Goal: Task Accomplishment & Management: Use online tool/utility

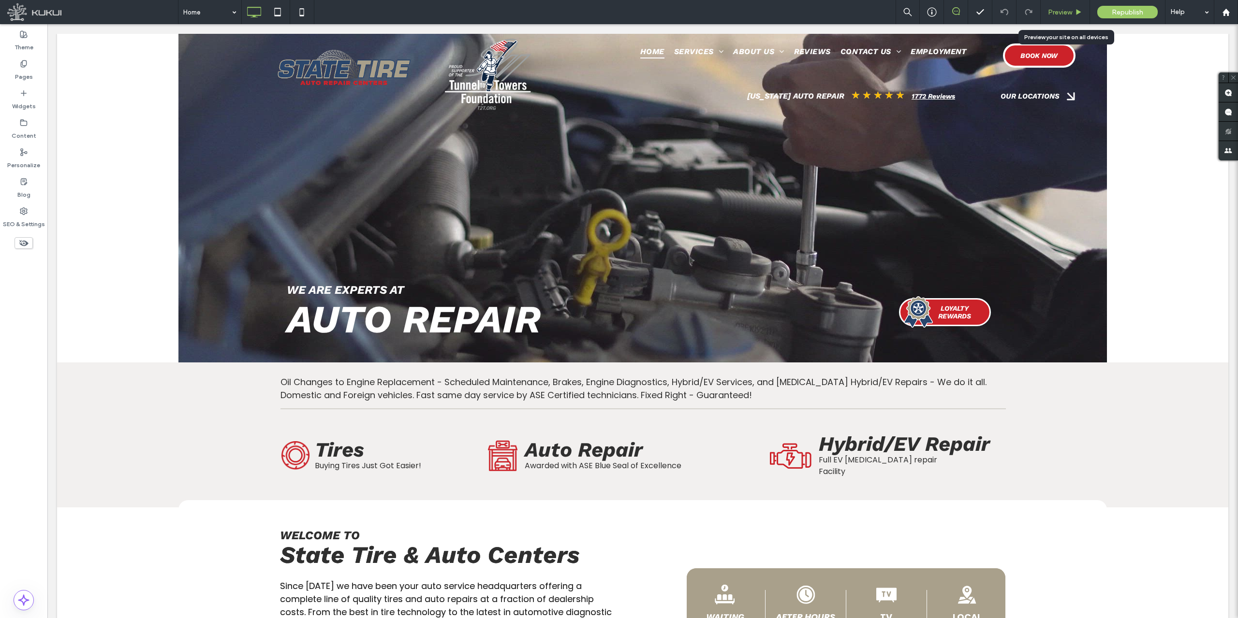
click at [1074, 13] on div "Preview" at bounding box center [1064, 12] width 49 height 8
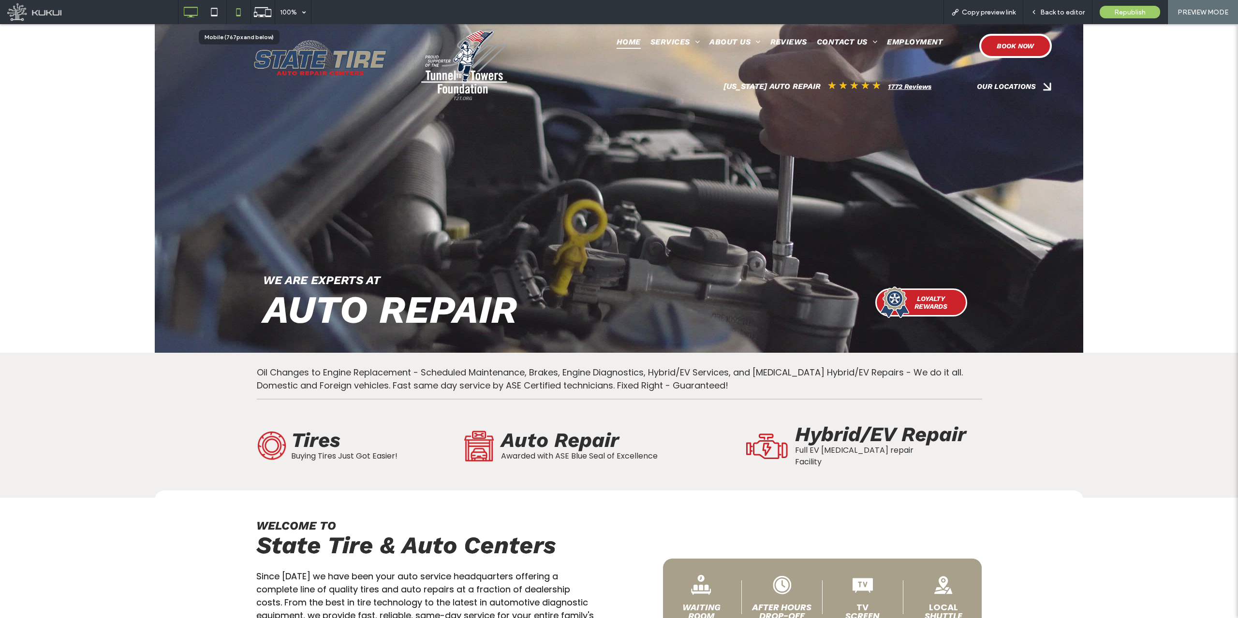
click at [235, 11] on icon at bounding box center [238, 11] width 19 height 19
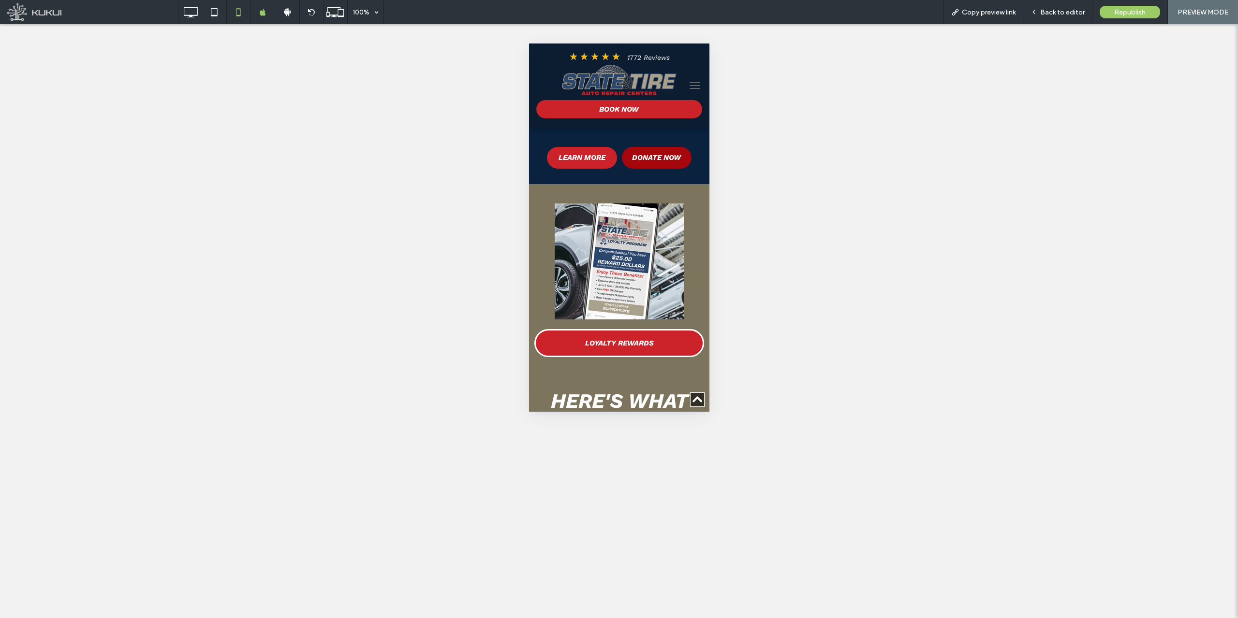
scroll to position [1499, 0]
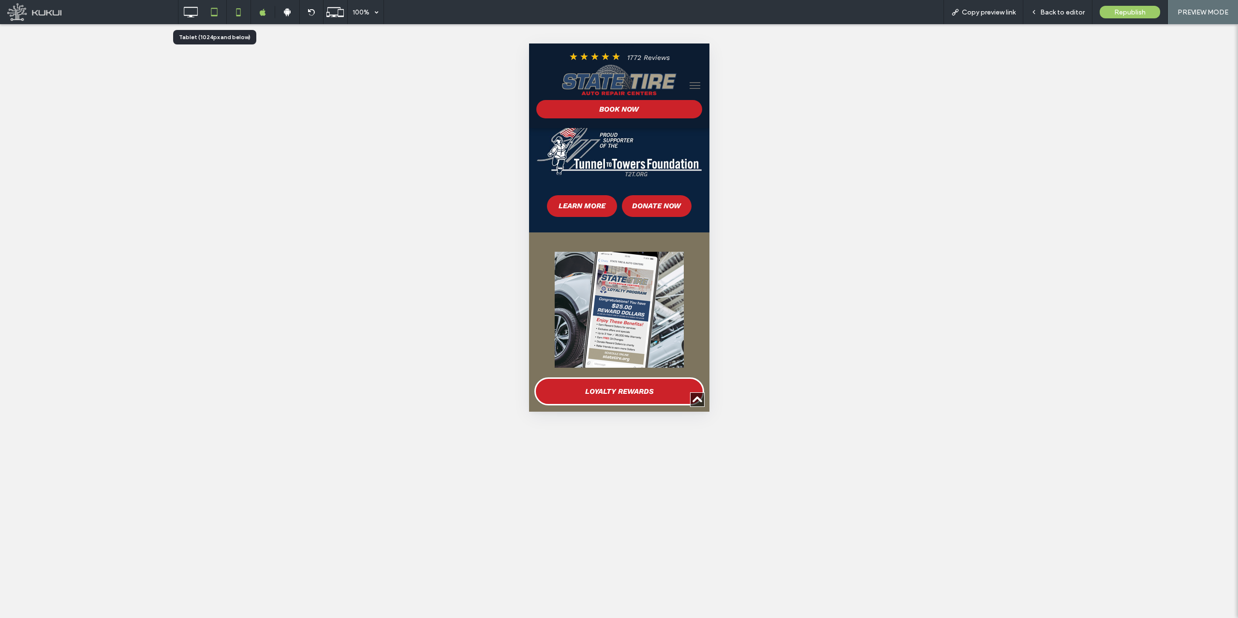
click at [215, 8] on use at bounding box center [214, 12] width 6 height 8
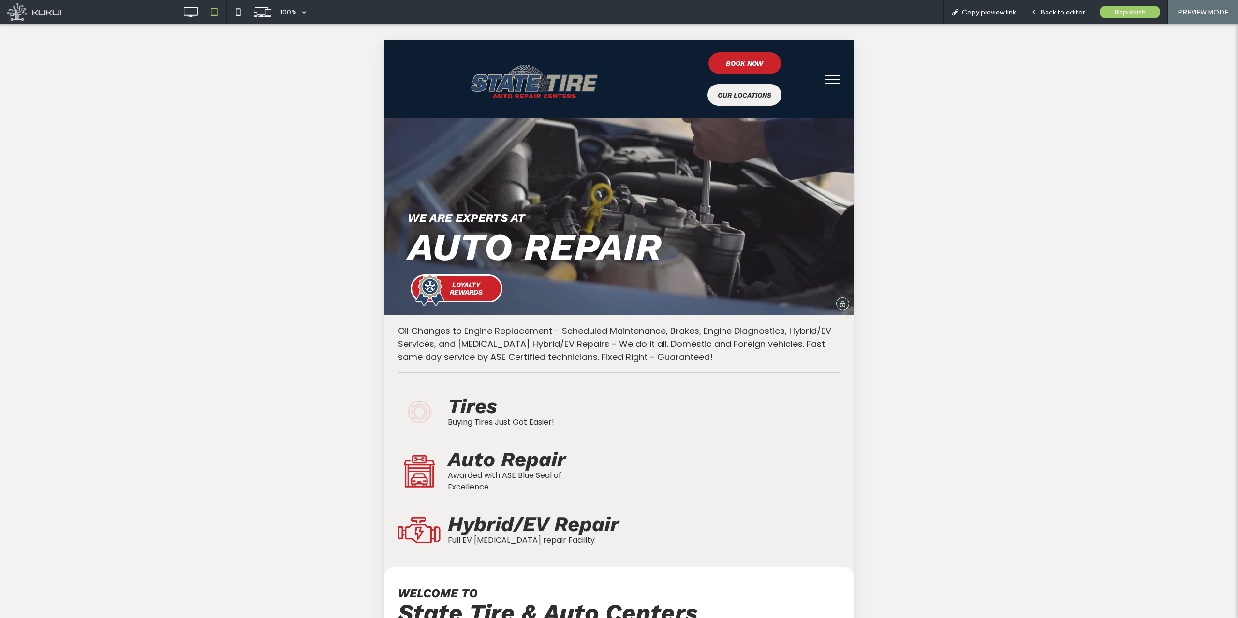
scroll to position [0, 0]
click at [1050, 14] on span "Back to editor" at bounding box center [1062, 12] width 44 height 8
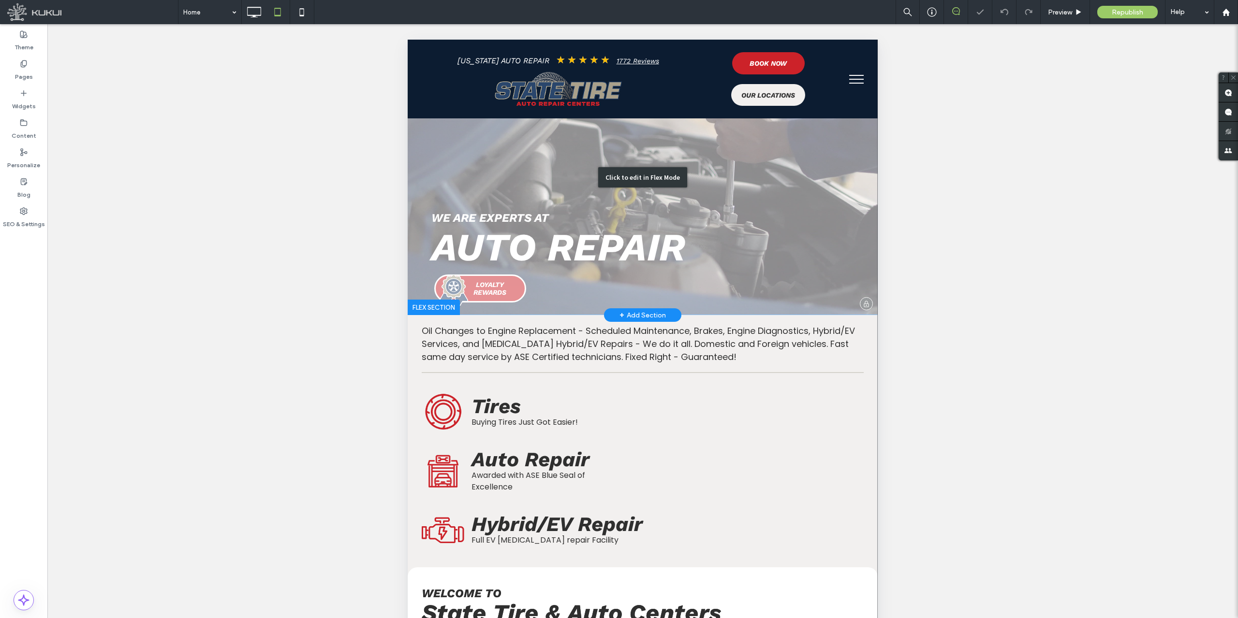
click at [571, 235] on div "Click to edit in Flex Mode" at bounding box center [643, 178] width 470 height 276
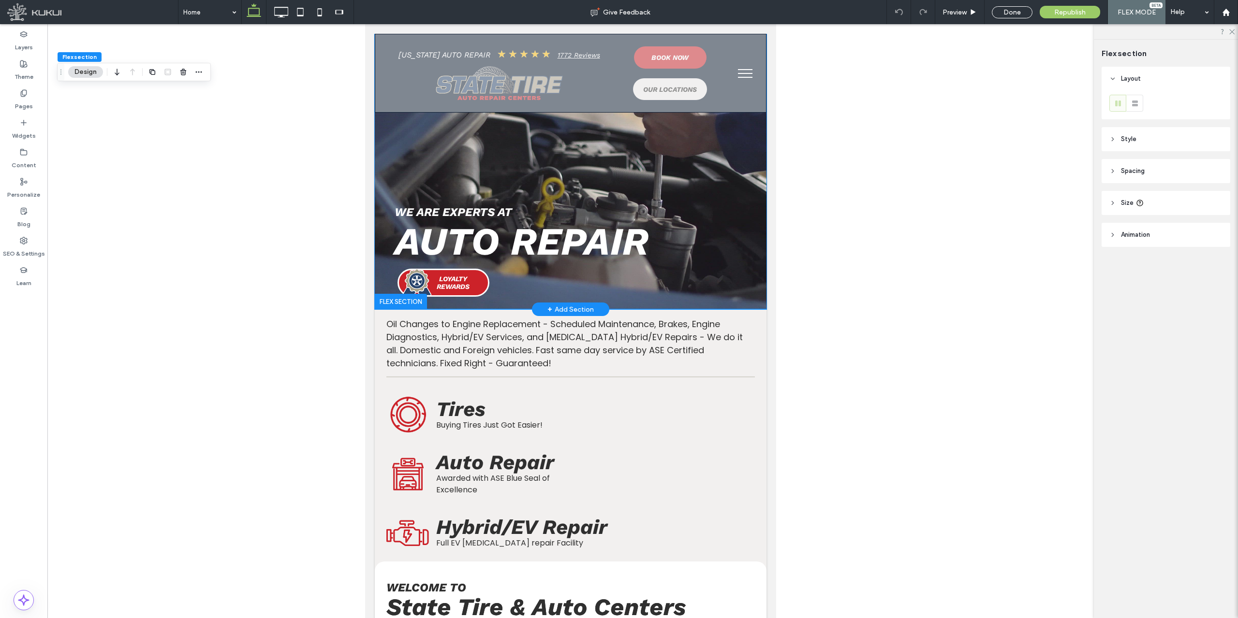
type input "***"
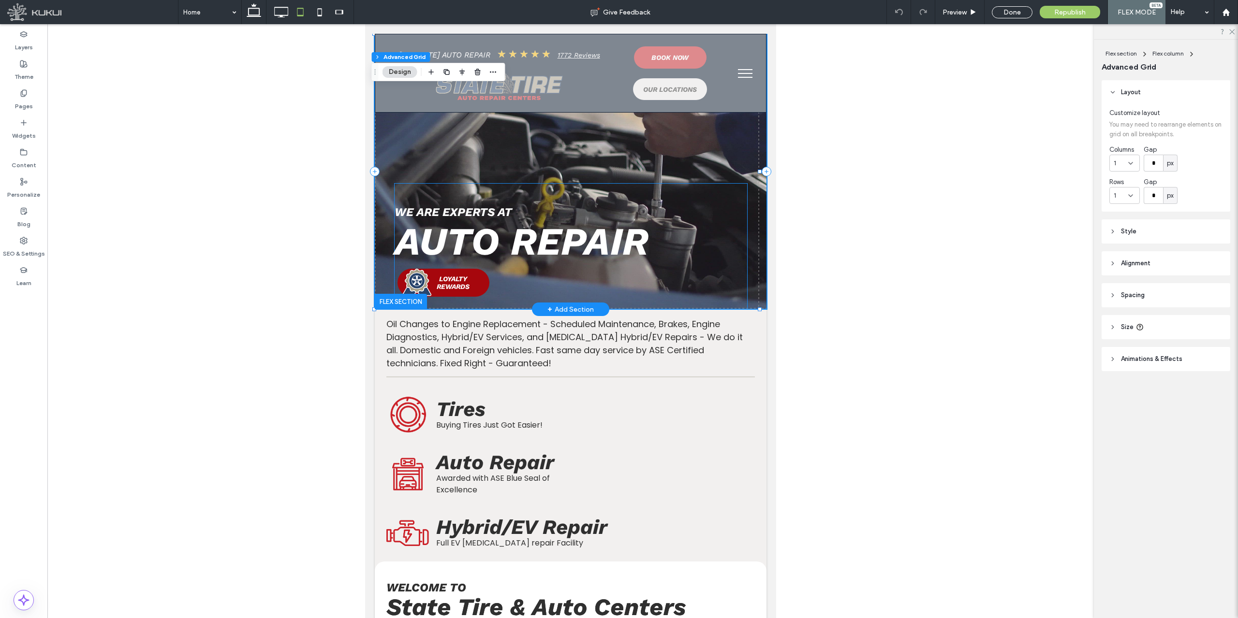
click at [473, 277] on span "LOYALTY REWARDS" at bounding box center [453, 282] width 60 height 15
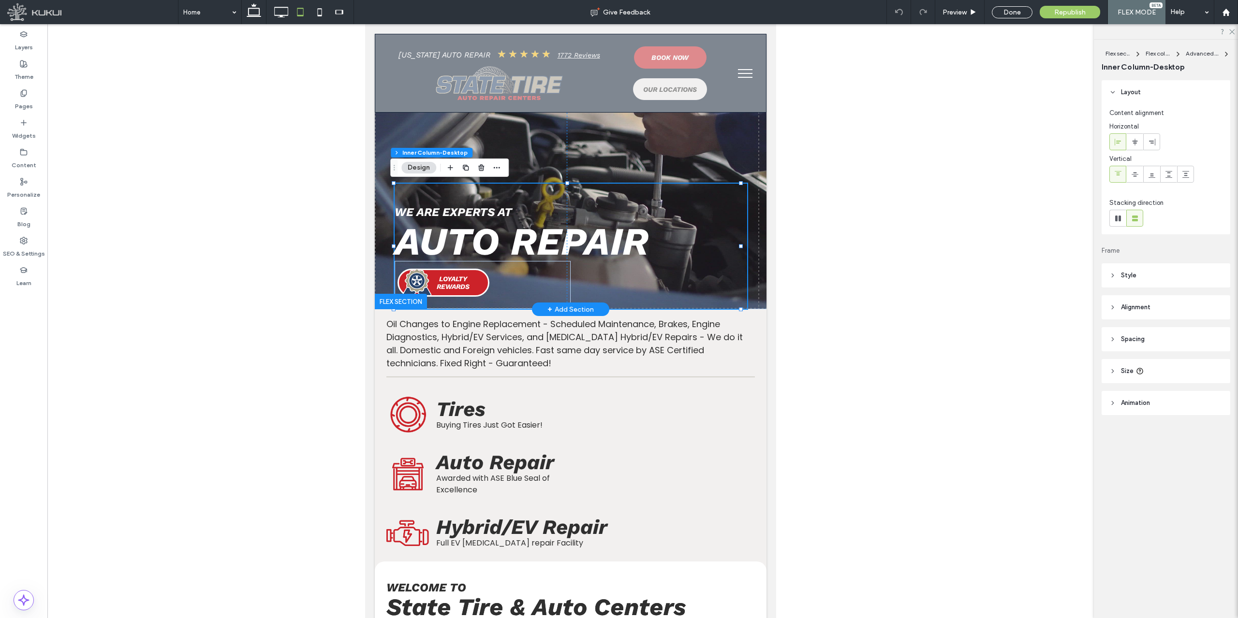
drag, startPoint x: 529, startPoint y: 269, endPoint x: 690, endPoint y: 283, distance: 161.1
click at [690, 283] on div "WE ARE EXPERTS at AUTO REPAIR LOYALTY REWARDS" at bounding box center [571, 246] width 352 height 125
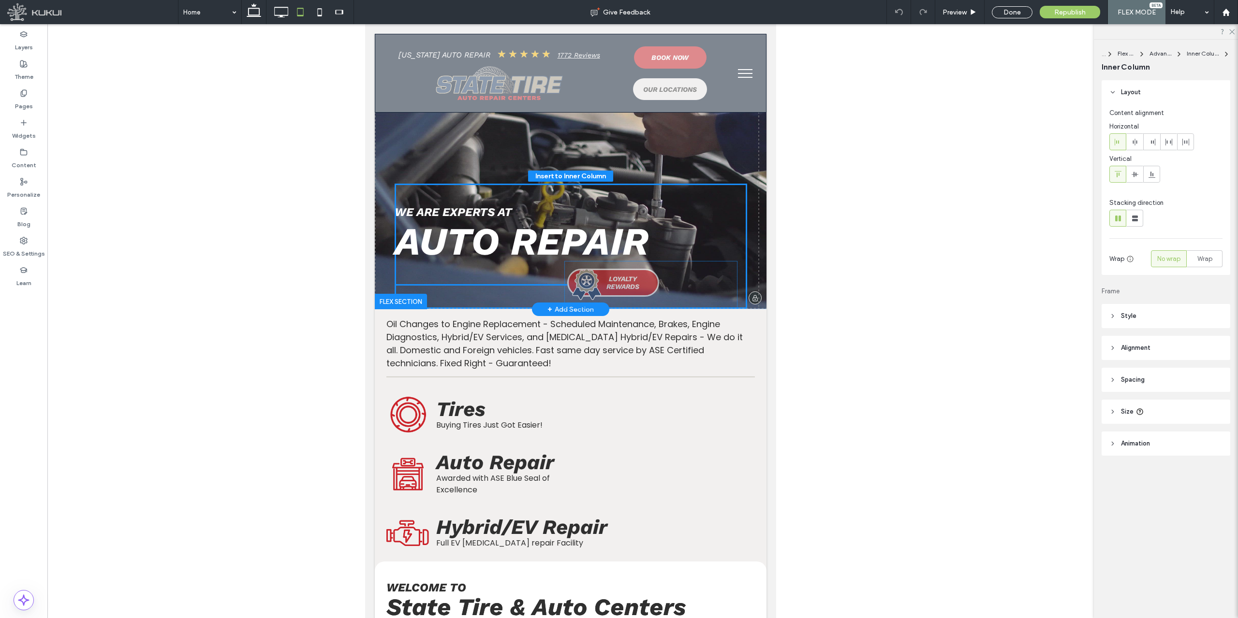
drag, startPoint x: 457, startPoint y: 278, endPoint x: 627, endPoint y: 278, distance: 170.2
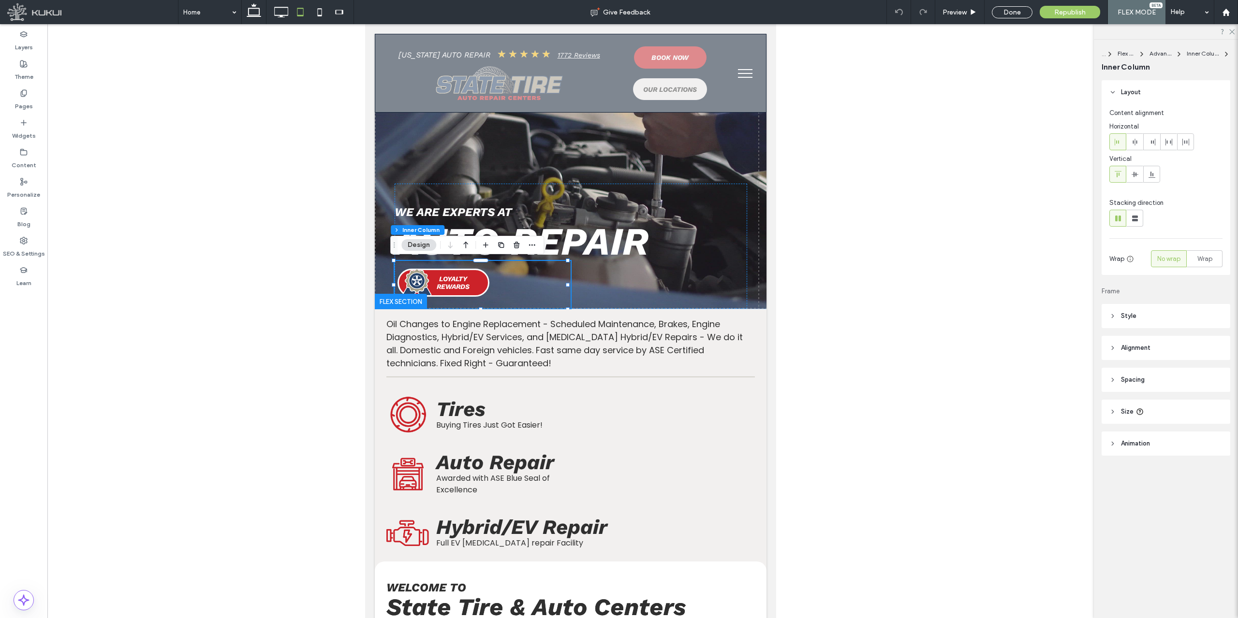
click at [429, 249] on button "Design" at bounding box center [418, 245] width 35 height 12
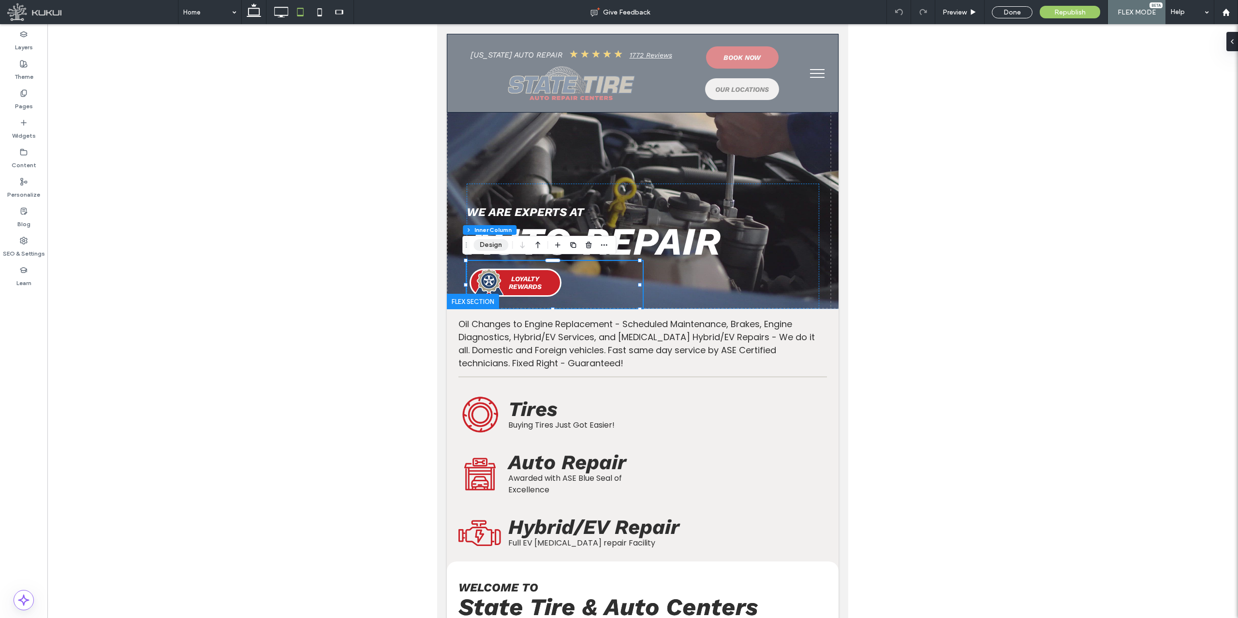
click at [481, 247] on button "Design" at bounding box center [490, 245] width 35 height 12
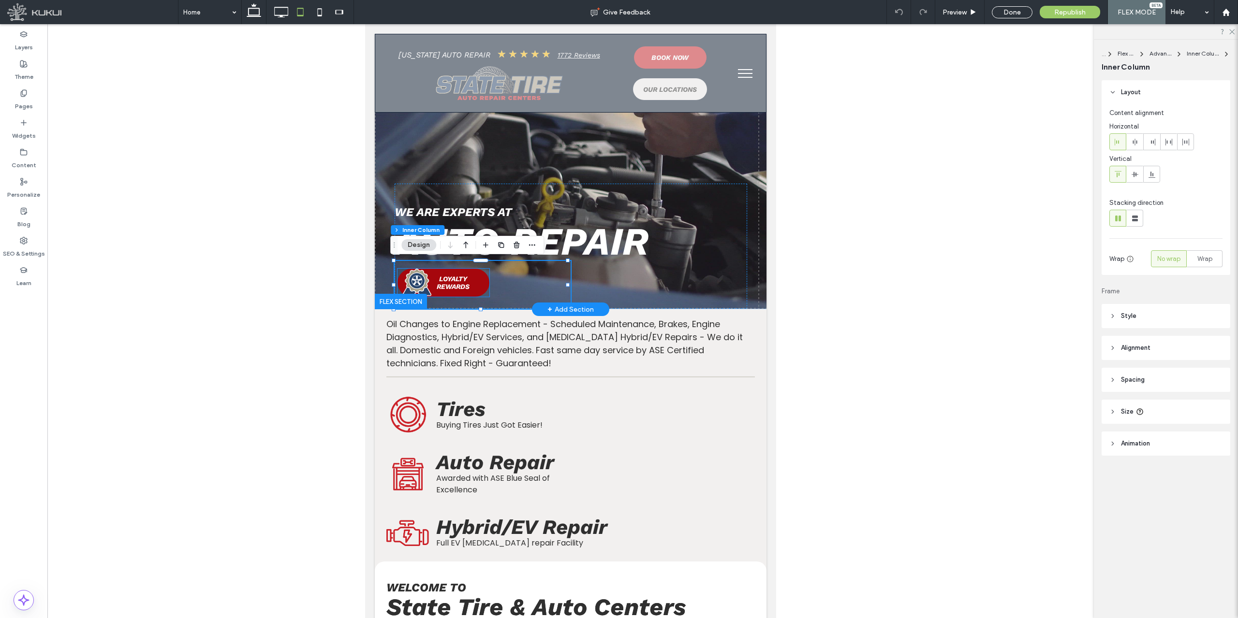
click at [469, 285] on span "LOYALTY REWARDS" at bounding box center [453, 282] width 60 height 15
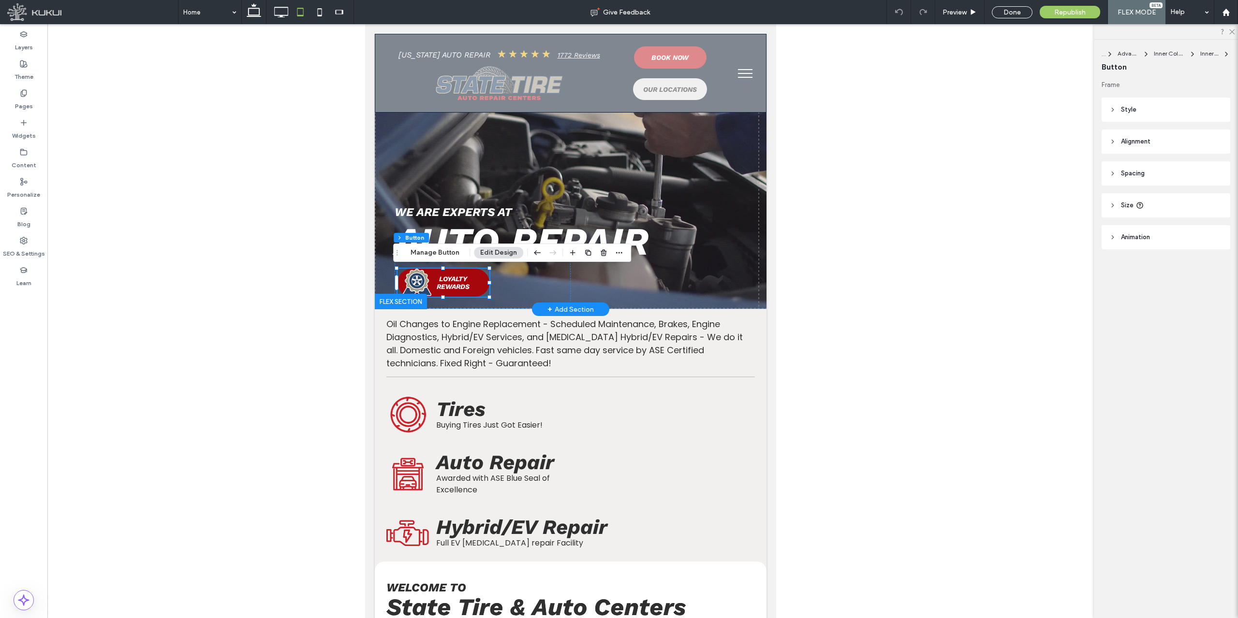
type input "**"
click at [1110, 108] on icon at bounding box center [1112, 109] width 7 height 7
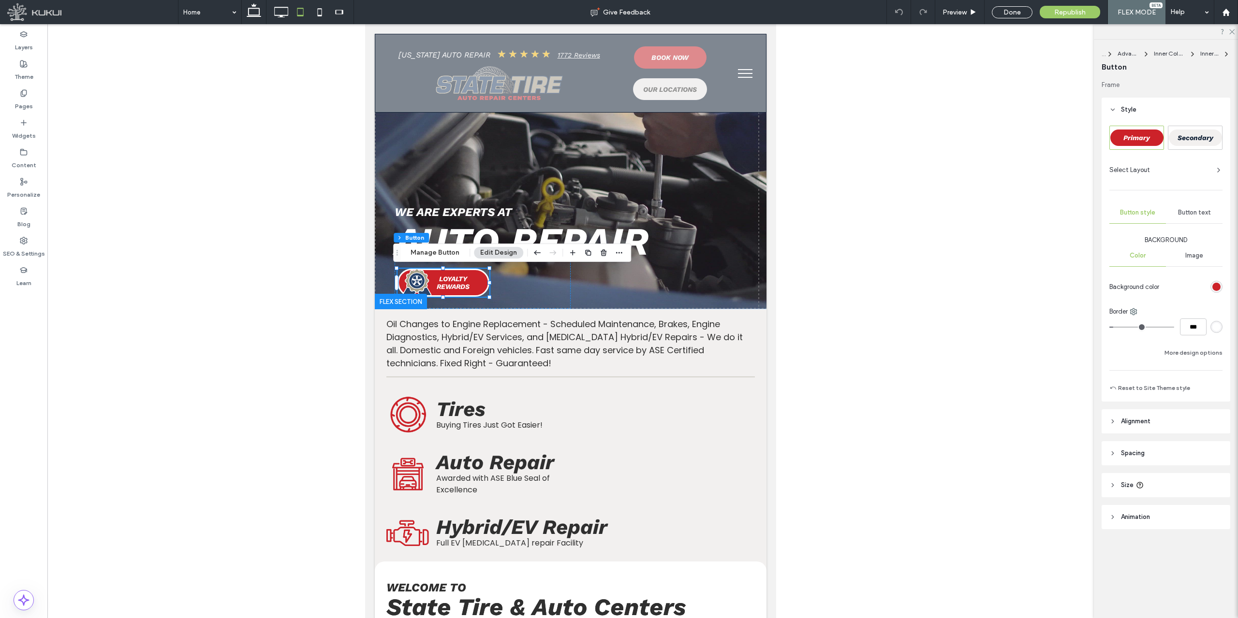
click at [1121, 419] on span "Alignment" at bounding box center [1135, 422] width 29 height 10
click at [1153, 450] on icon at bounding box center [1152, 446] width 8 height 8
click at [1112, 479] on icon at bounding box center [1112, 482] width 7 height 7
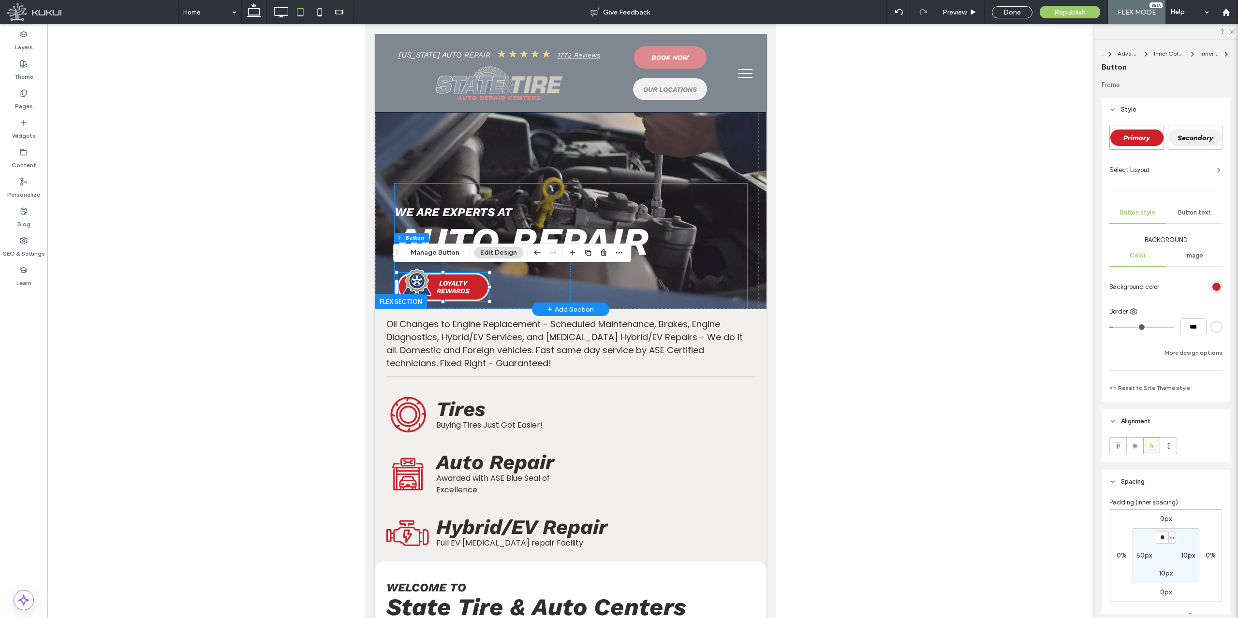
drag, startPoint x: 450, startPoint y: 284, endPoint x: 547, endPoint y: 286, distance: 97.2
click at [692, 290] on div "WE ARE EXPERTS at AUTO REPAIR LOYALTY REWARDS" at bounding box center [571, 246] width 352 height 125
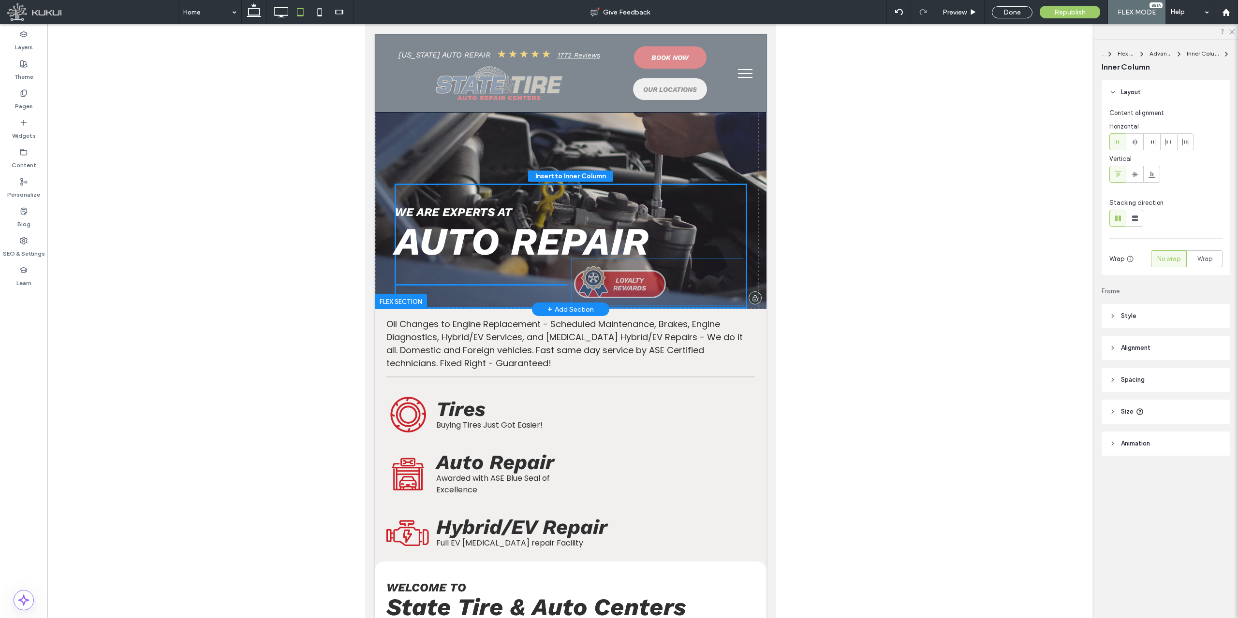
drag, startPoint x: 454, startPoint y: 287, endPoint x: 631, endPoint y: 284, distance: 177.0
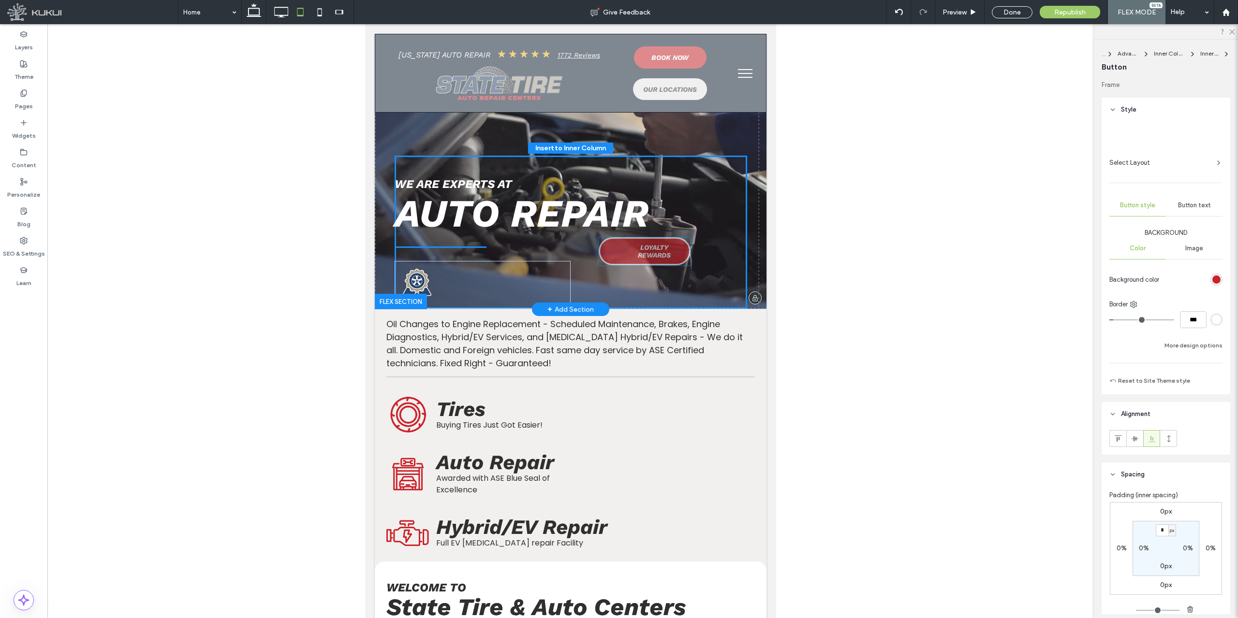
type input "**"
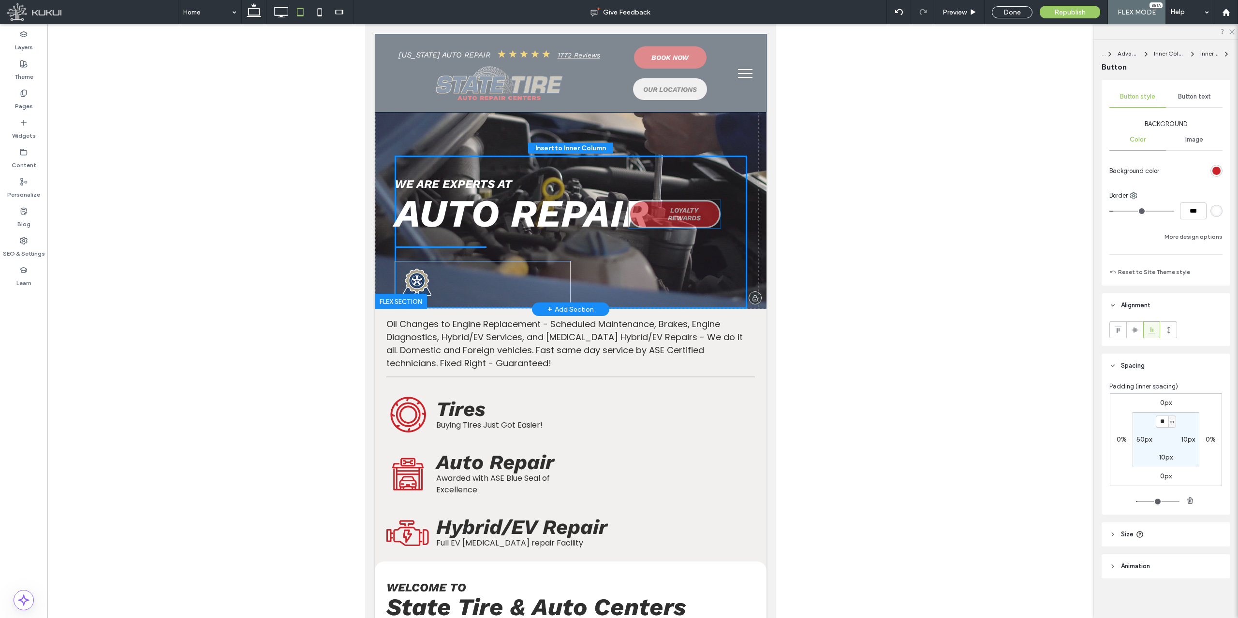
scroll to position [119, 0]
drag, startPoint x: 490, startPoint y: 273, endPoint x: 696, endPoint y: 272, distance: 206.5
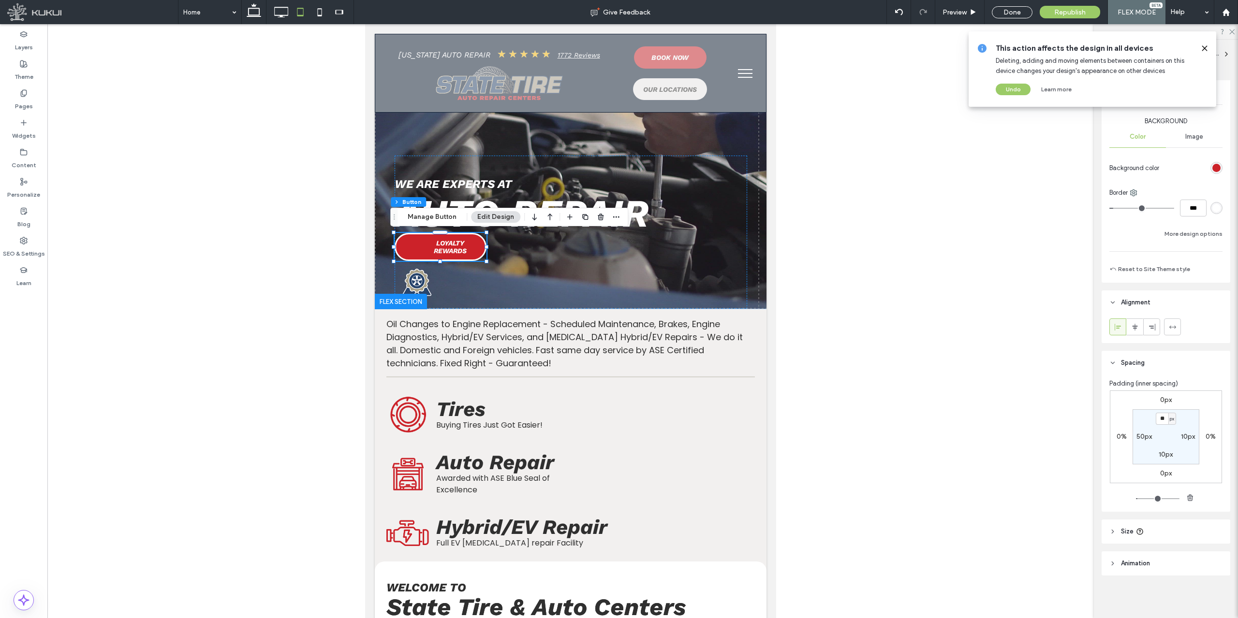
click at [1205, 48] on use at bounding box center [1204, 48] width 4 height 4
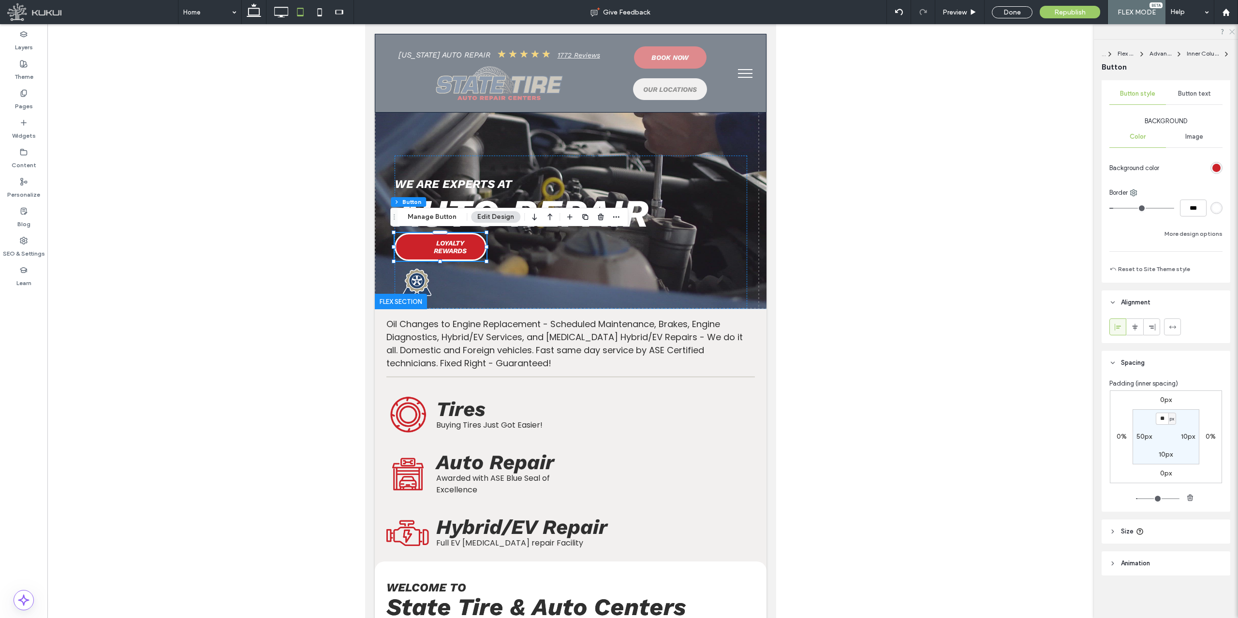
click at [1232, 29] on icon at bounding box center [1231, 31] width 6 height 6
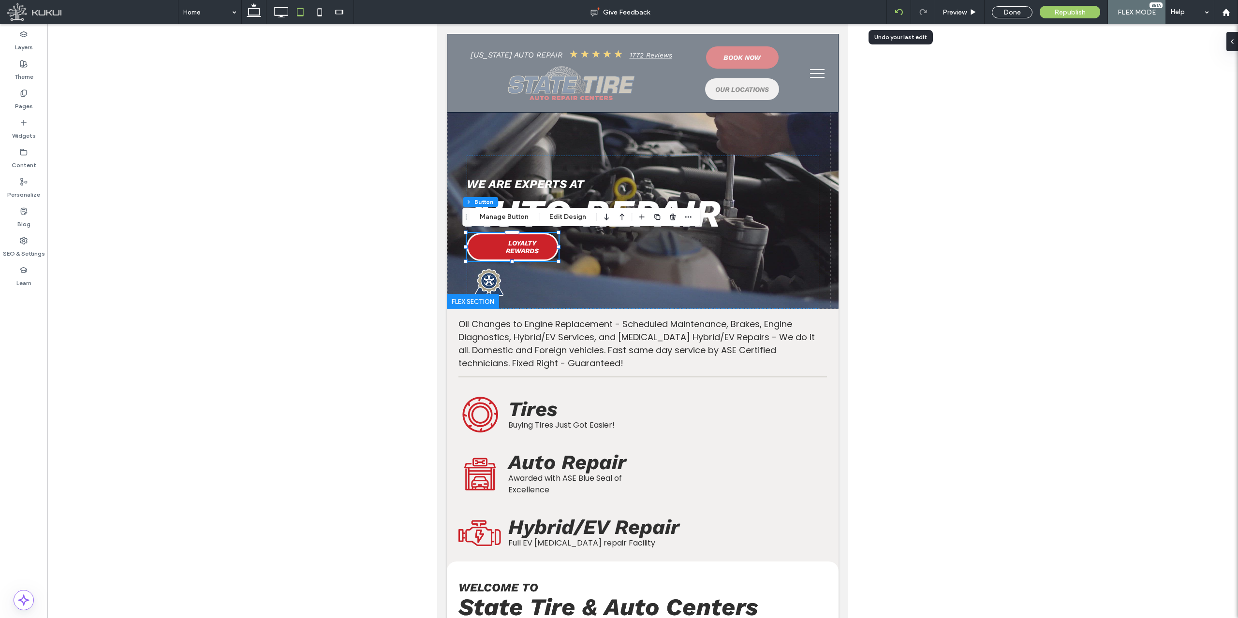
click at [903, 16] on div at bounding box center [899, 12] width 24 height 24
click at [904, 16] on div at bounding box center [899, 12] width 24 height 24
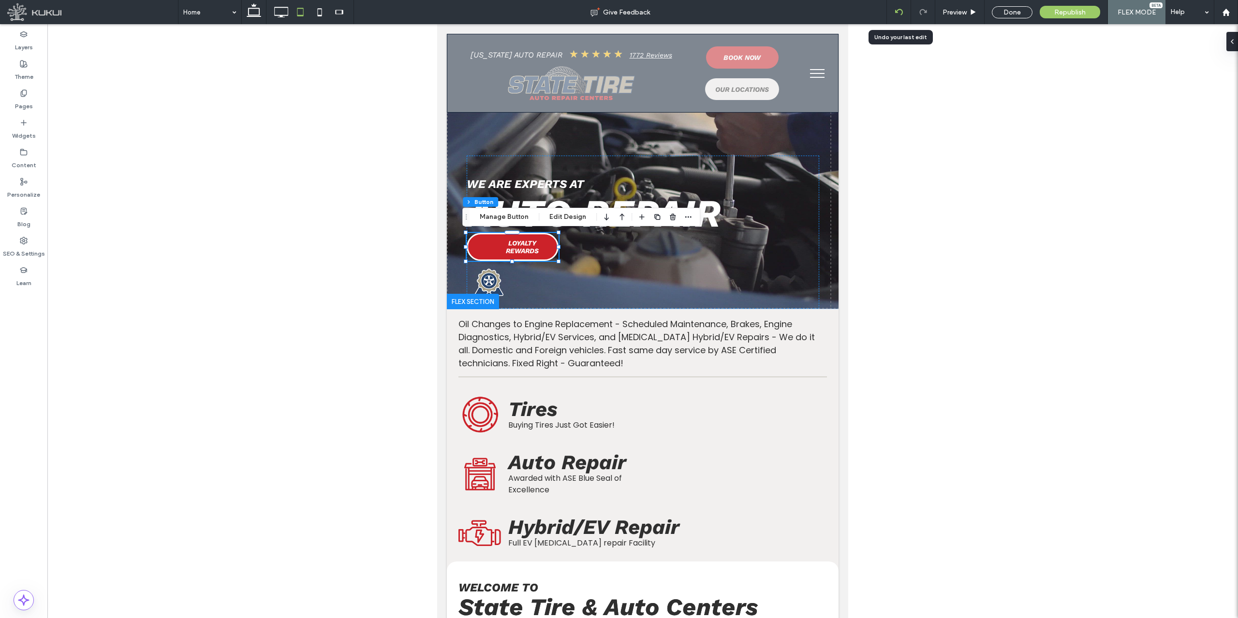
click at [899, 12] on icon at bounding box center [899, 12] width 8 height 8
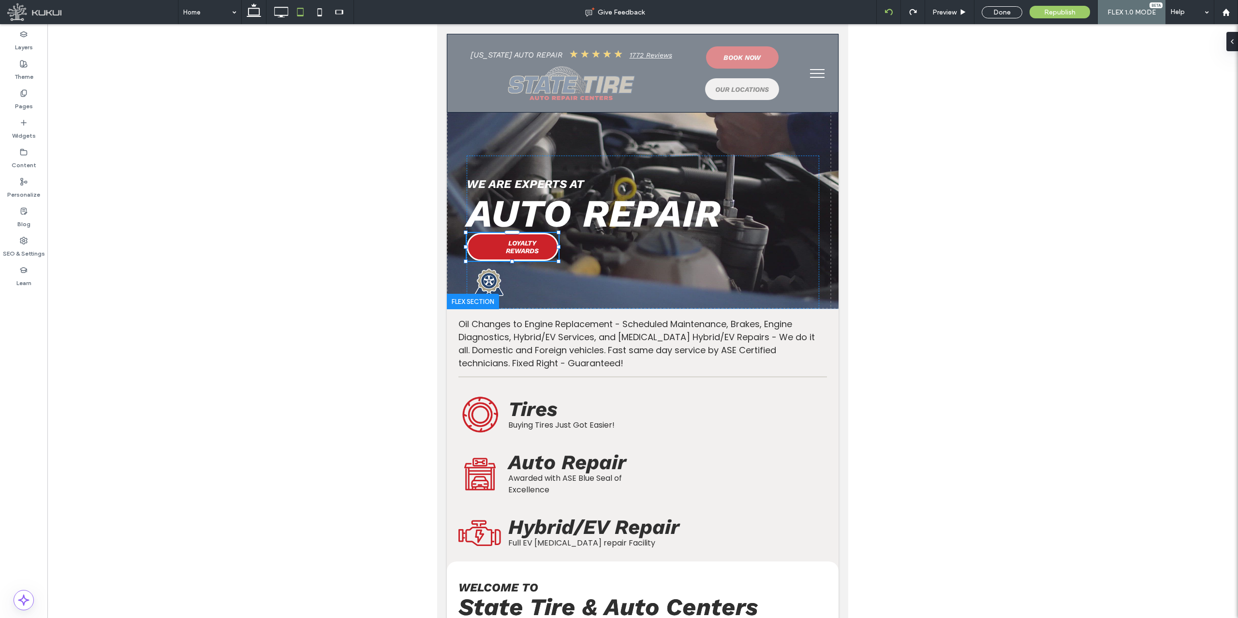
click at [899, 12] on div at bounding box center [619, 309] width 1238 height 618
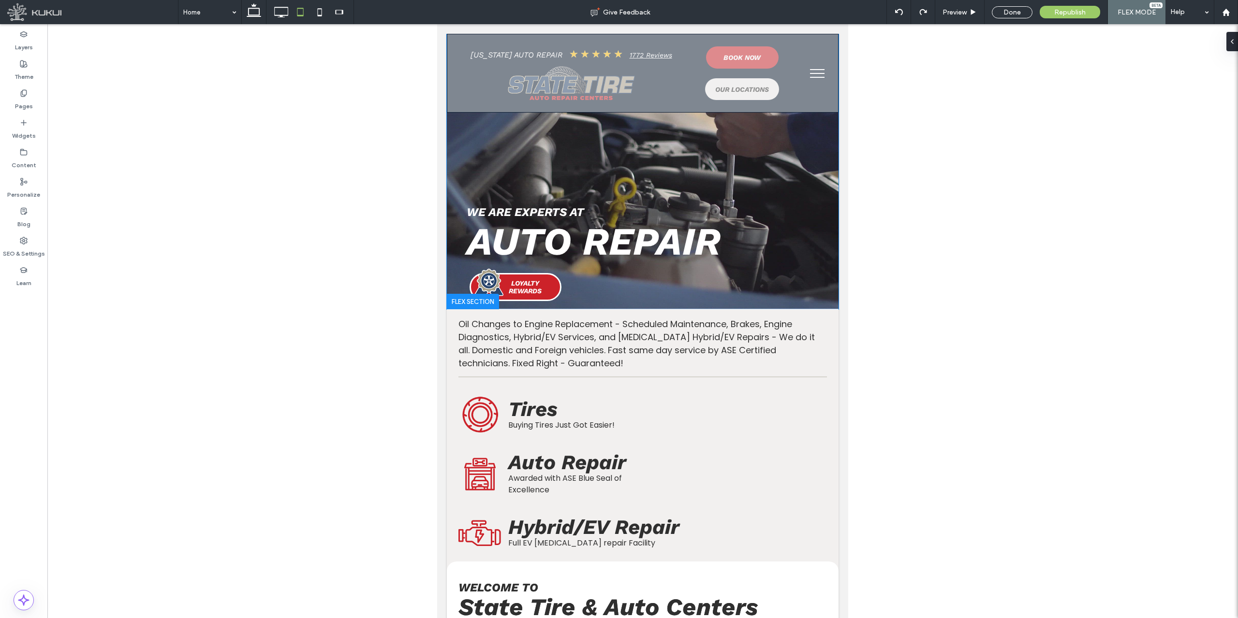
click at [1190, 381] on div at bounding box center [642, 332] width 1190 height 616
click at [957, 15] on span "Preview" at bounding box center [954, 12] width 24 height 8
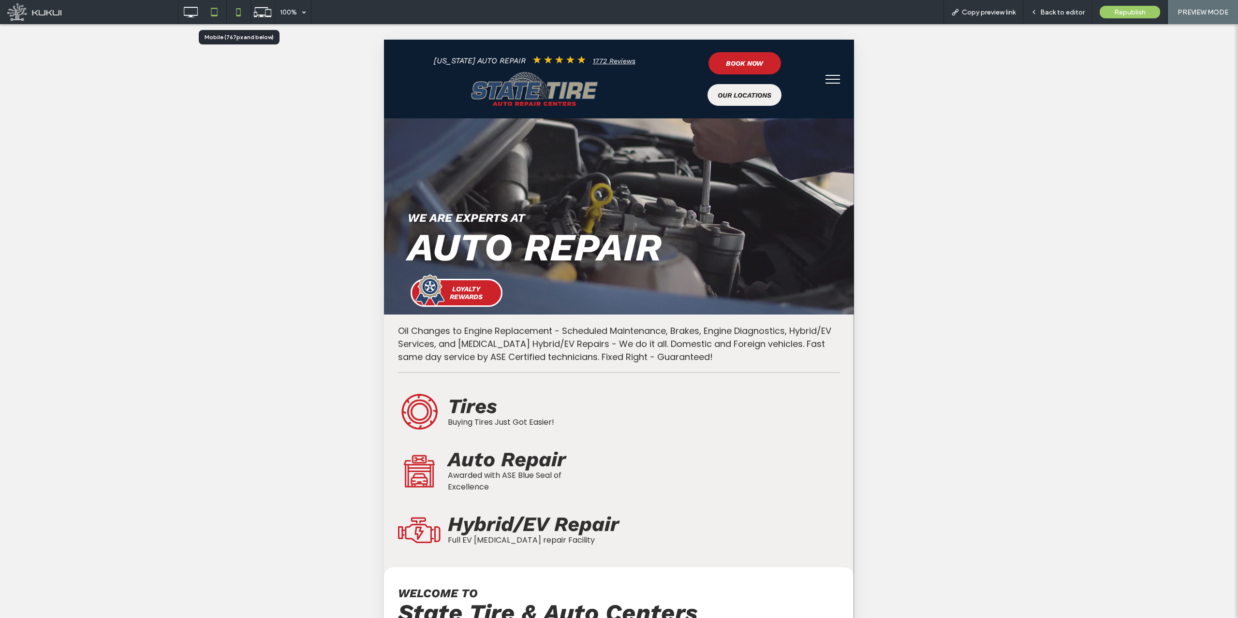
click at [238, 14] on icon at bounding box center [238, 11] width 19 height 19
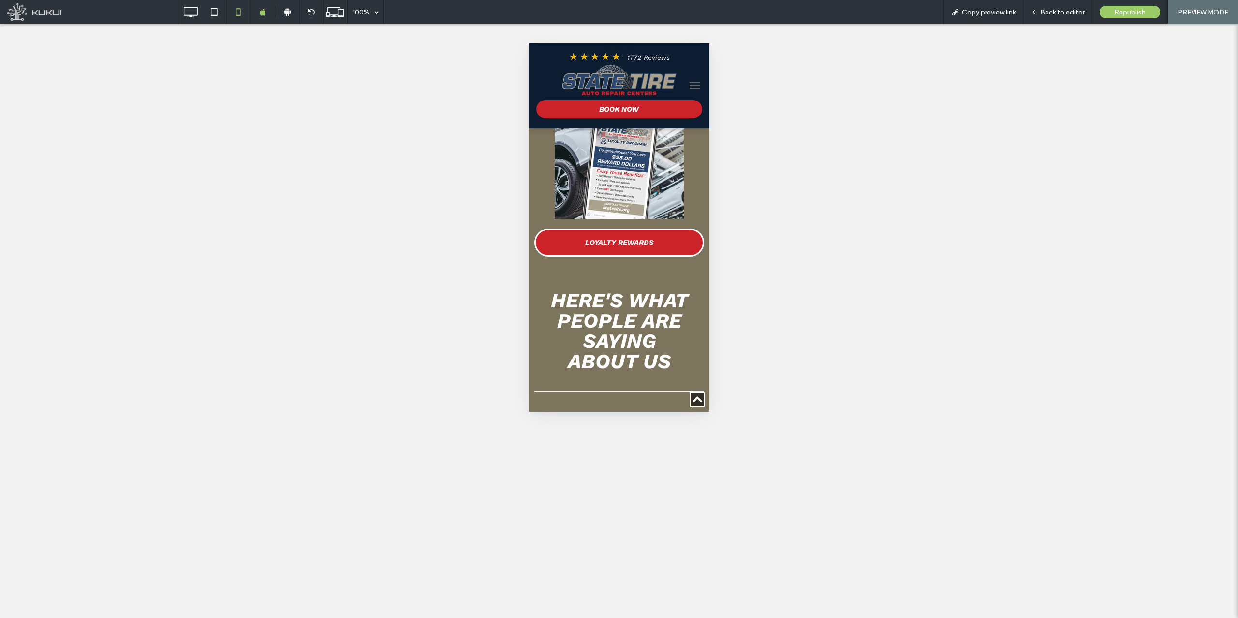
scroll to position [1692, 0]
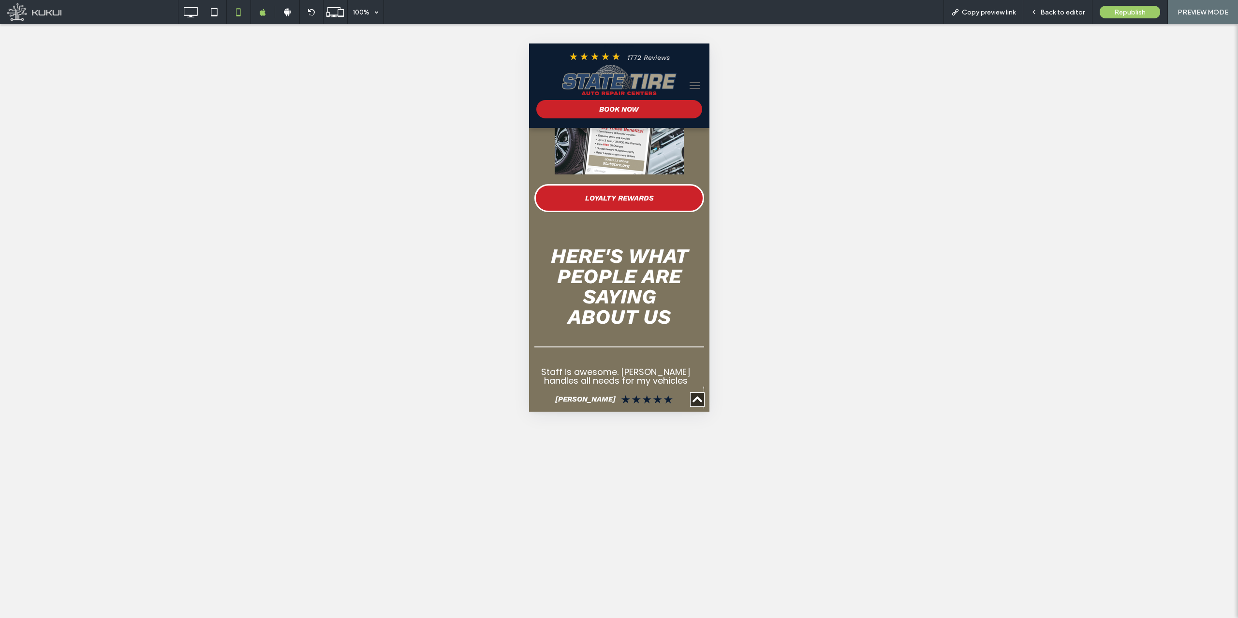
click at [646, 347] on hr at bounding box center [618, 348] width 169 height 2
drag, startPoint x: 1053, startPoint y: 9, endPoint x: 176, endPoint y: 185, distance: 894.5
click at [1053, 9] on span "Back to editor" at bounding box center [1062, 12] width 44 height 8
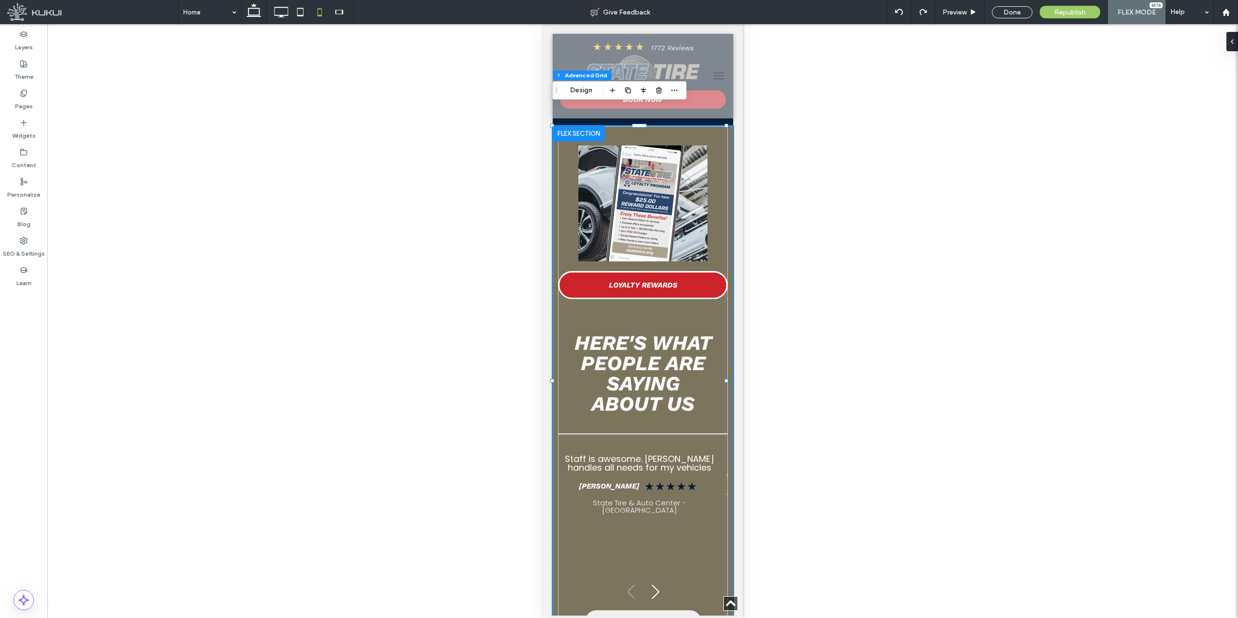
scroll to position [1613, 0]
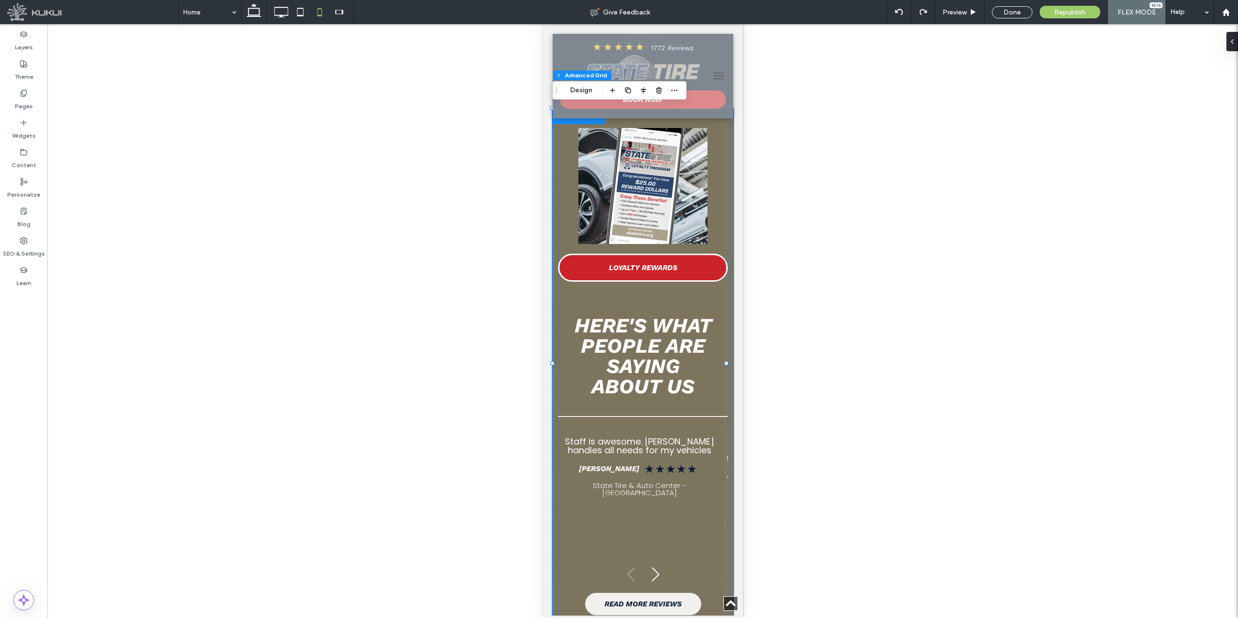
click at [627, 416] on hr at bounding box center [641, 417] width 169 height 2
click at [610, 296] on div "LOYALTY REWARDS Here's what people are saying about us Loading ... Staff is awe…" at bounding box center [641, 367] width 169 height 516
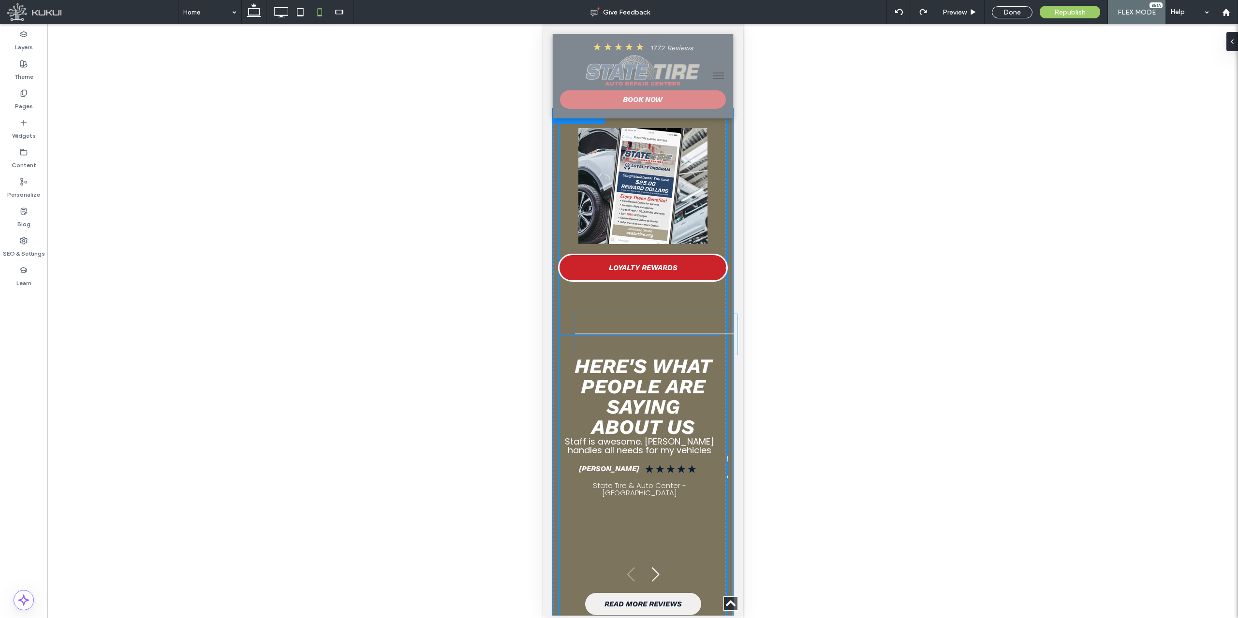
type input "*"
type input "***"
drag, startPoint x: 621, startPoint y: 418, endPoint x: 621, endPoint y: 308, distance: 109.8
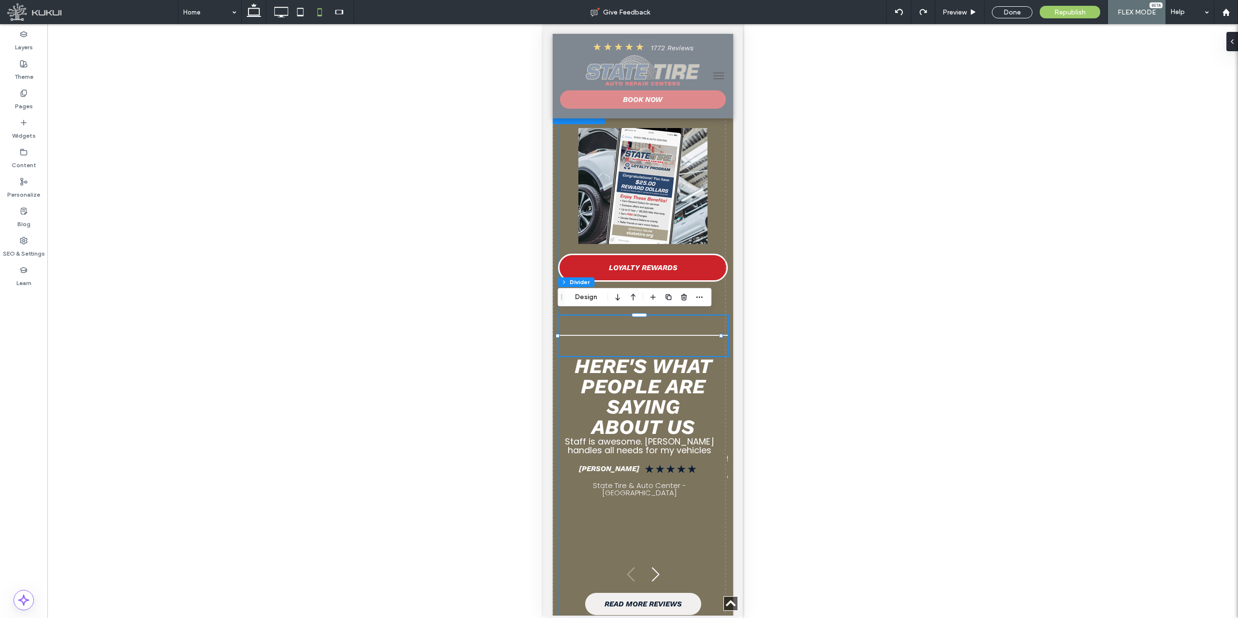
click at [844, 340] on div "Unhide? Yes Unhide? Yes Unhide? Yes Unhide? Yes Unhide? Yes Unhide? Yes Unhide?…" at bounding box center [642, 321] width 1190 height 594
click at [899, 12] on icon at bounding box center [899, 12] width 8 height 8
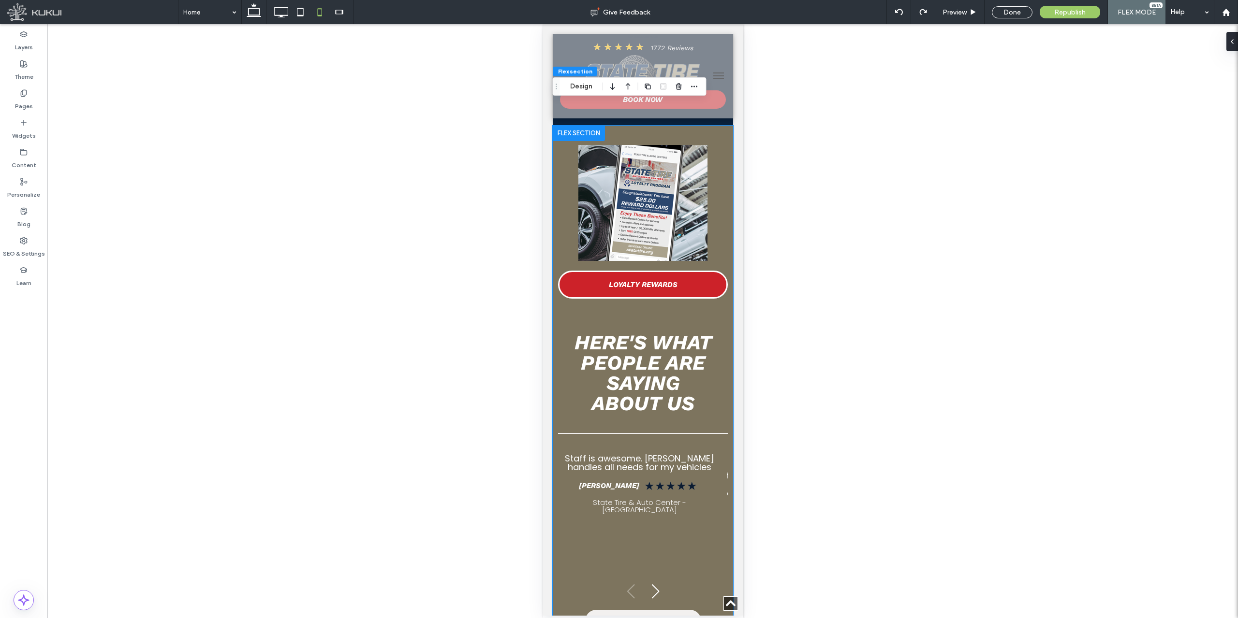
scroll to position [1563, 0]
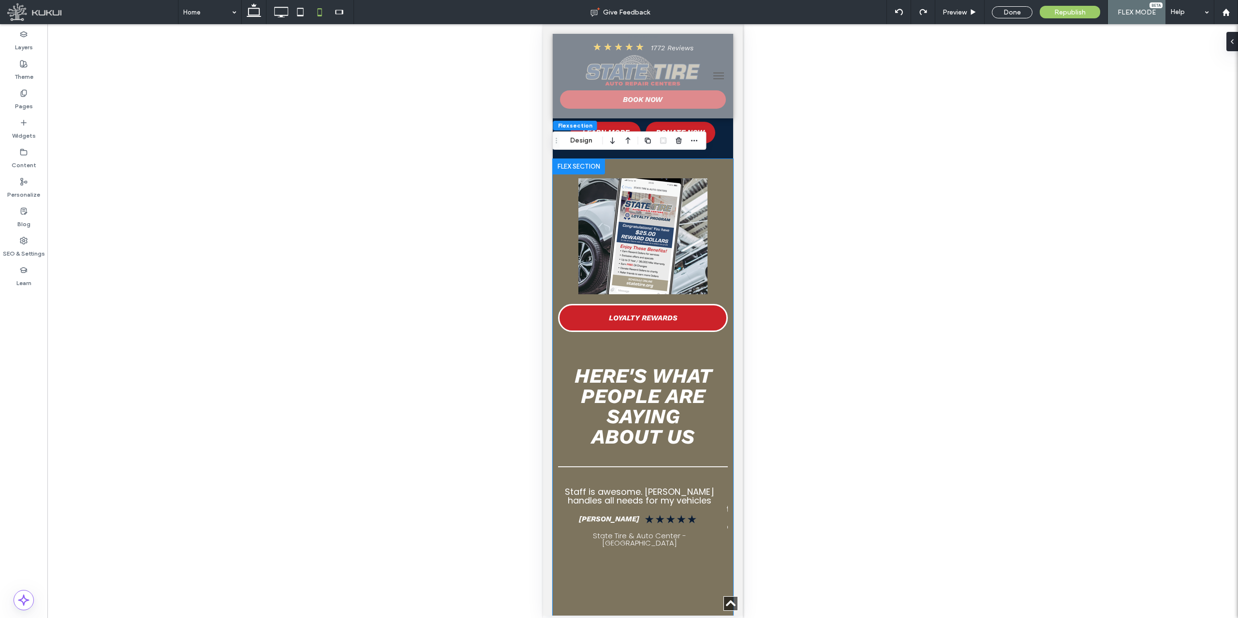
click at [566, 238] on div "LOYALTY REWARDS Here's what people are saying about us Loading ... Staff is awe…" at bounding box center [641, 417] width 169 height 516
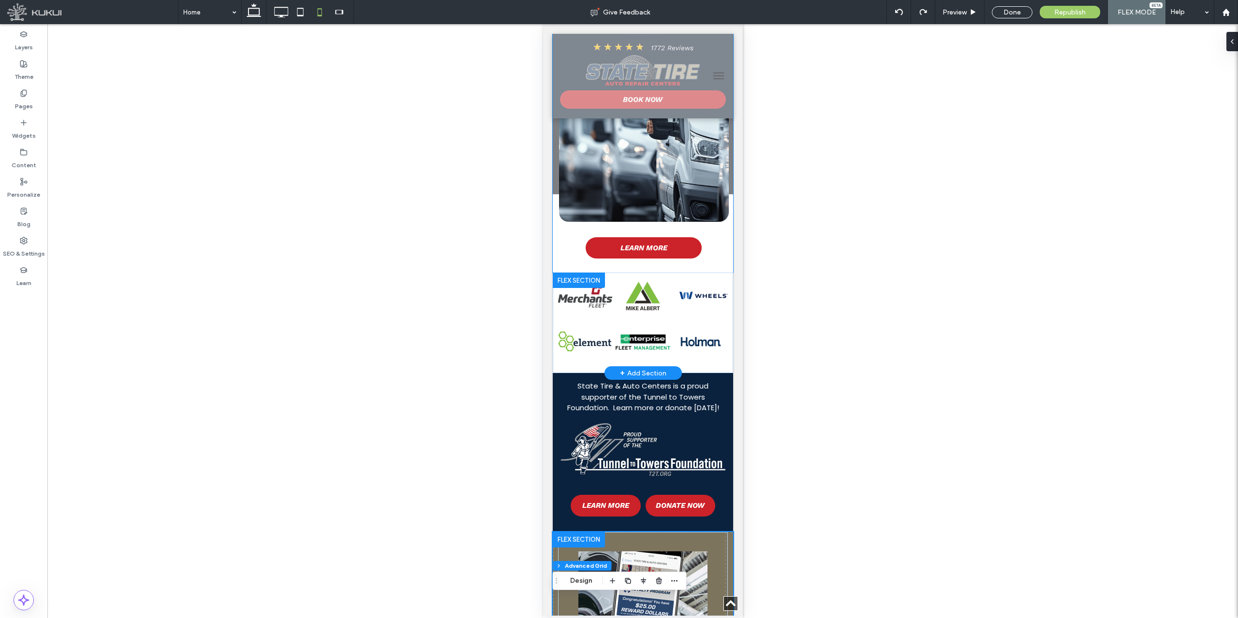
scroll to position [982, 0]
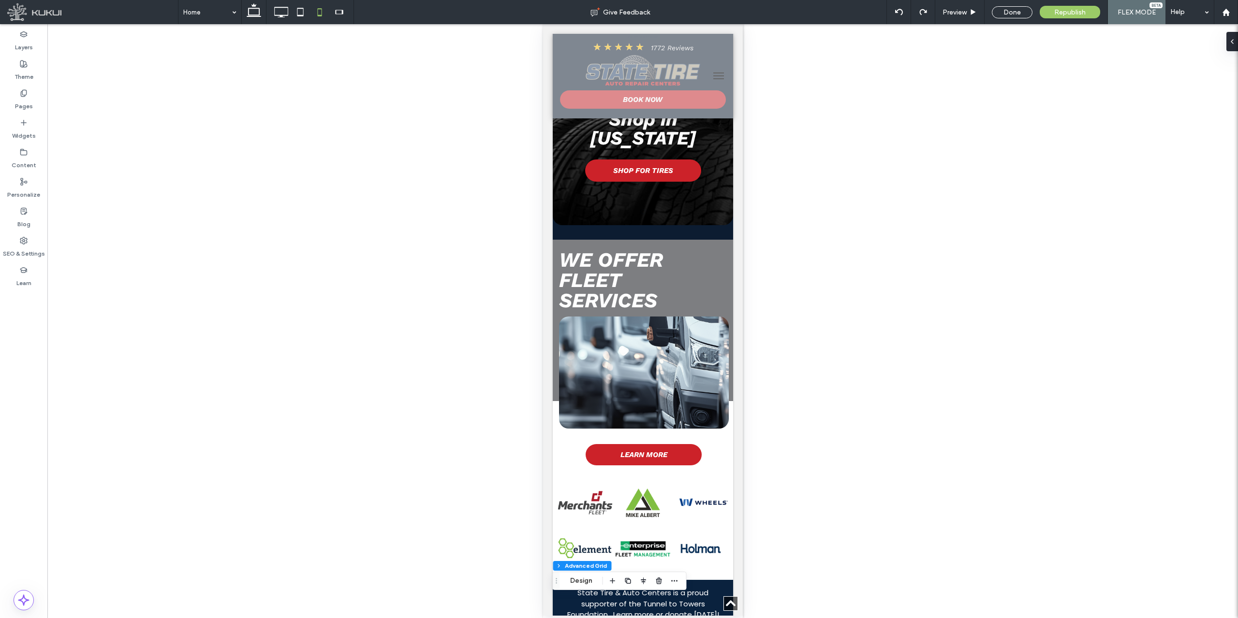
click at [1072, 202] on div "Unhide? Yes Unhide? Yes Unhide? Yes Unhide? Yes Unhide? Yes Unhide? Yes Unhide?…" at bounding box center [642, 321] width 1190 height 594
